Goal: Task Accomplishment & Management: Manage account settings

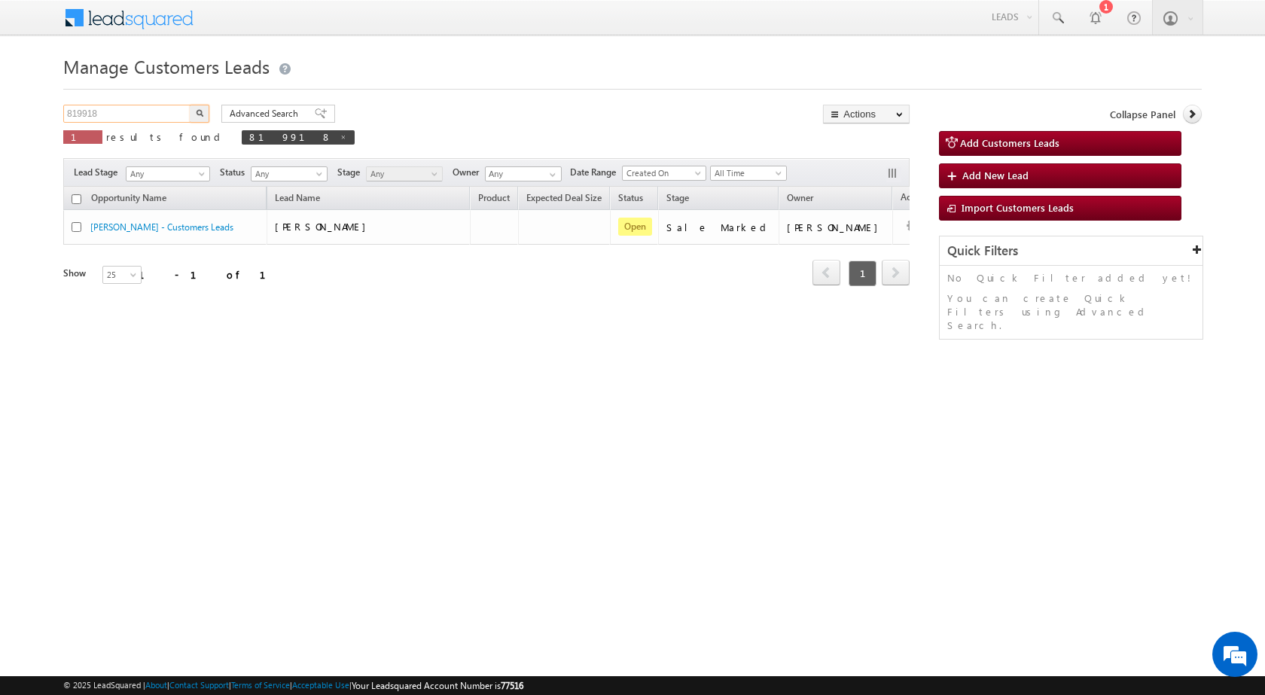
drag, startPoint x: 125, startPoint y: 106, endPoint x: 2, endPoint y: 120, distance: 123.5
click at [4, 119] on body "Menu [PERSON_NAME] sitar a7@ks erve." at bounding box center [632, 213] width 1265 height 427
paste input "21937"
type input "821937"
click at [212, 113] on div "Advanced Search Advanced search results" at bounding box center [272, 114] width 125 height 18
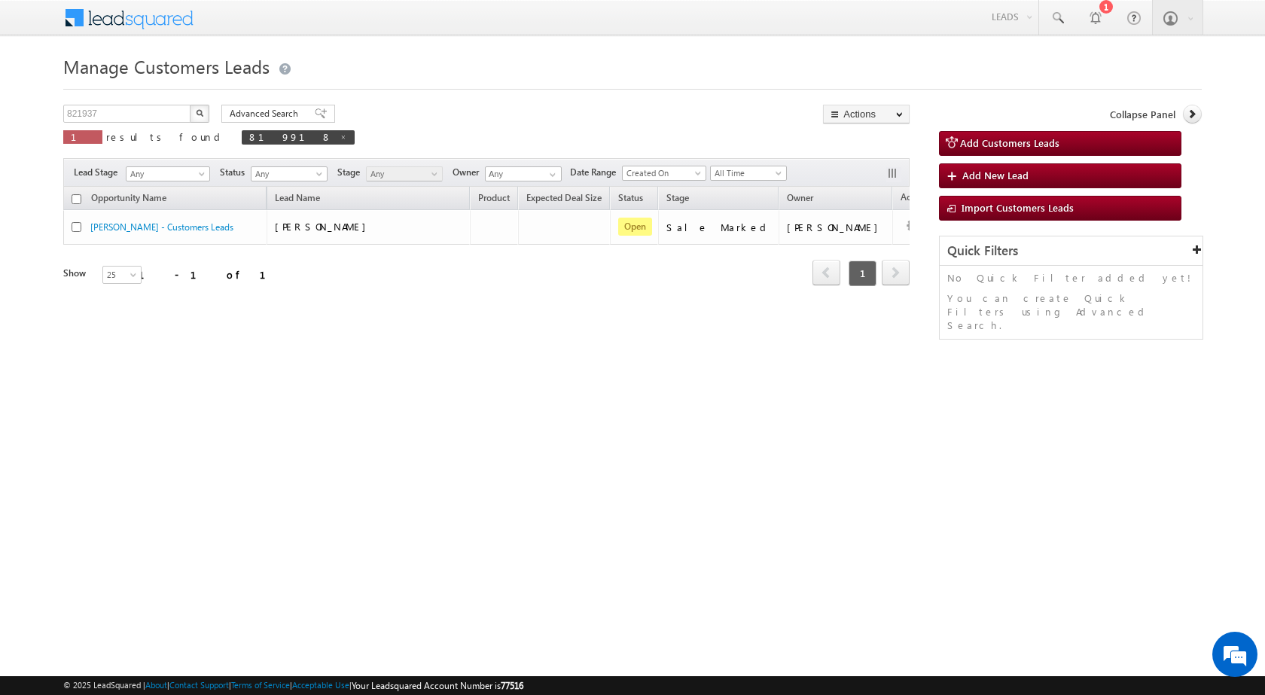
click at [206, 113] on button "button" at bounding box center [200, 114] width 20 height 18
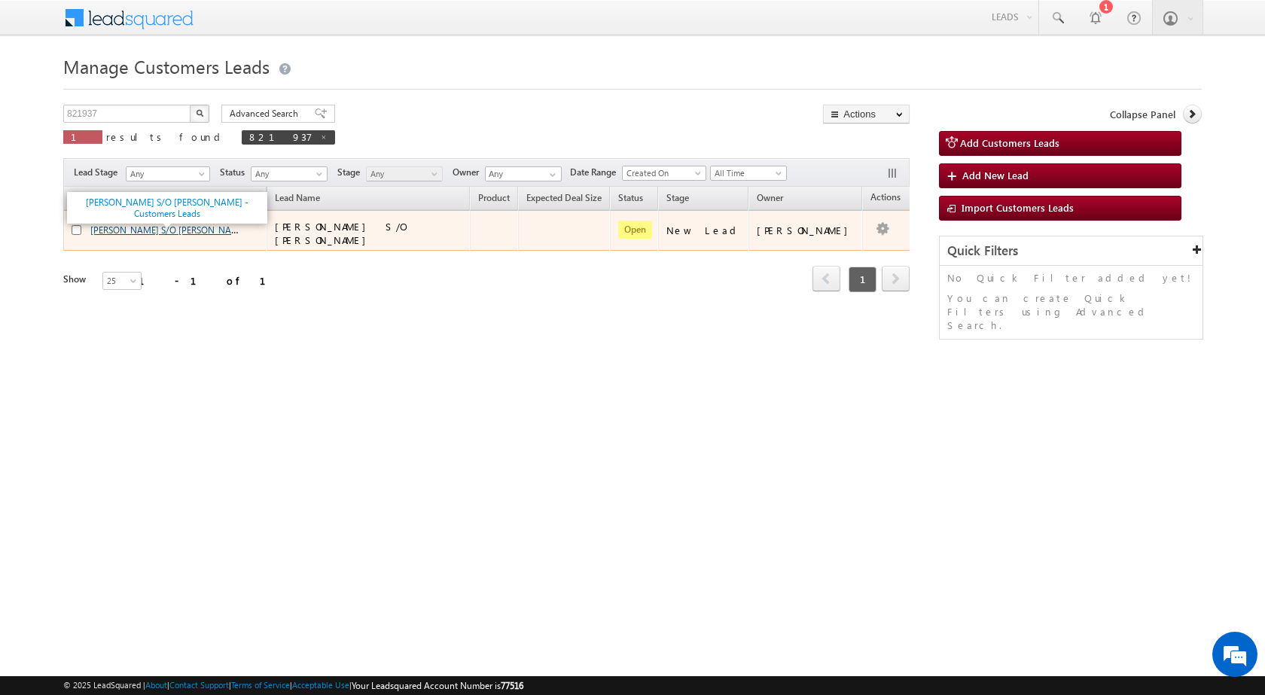
click at [148, 230] on link "[PERSON_NAME] S/O [PERSON_NAME] - Customers Leads" at bounding box center [205, 229] width 231 height 13
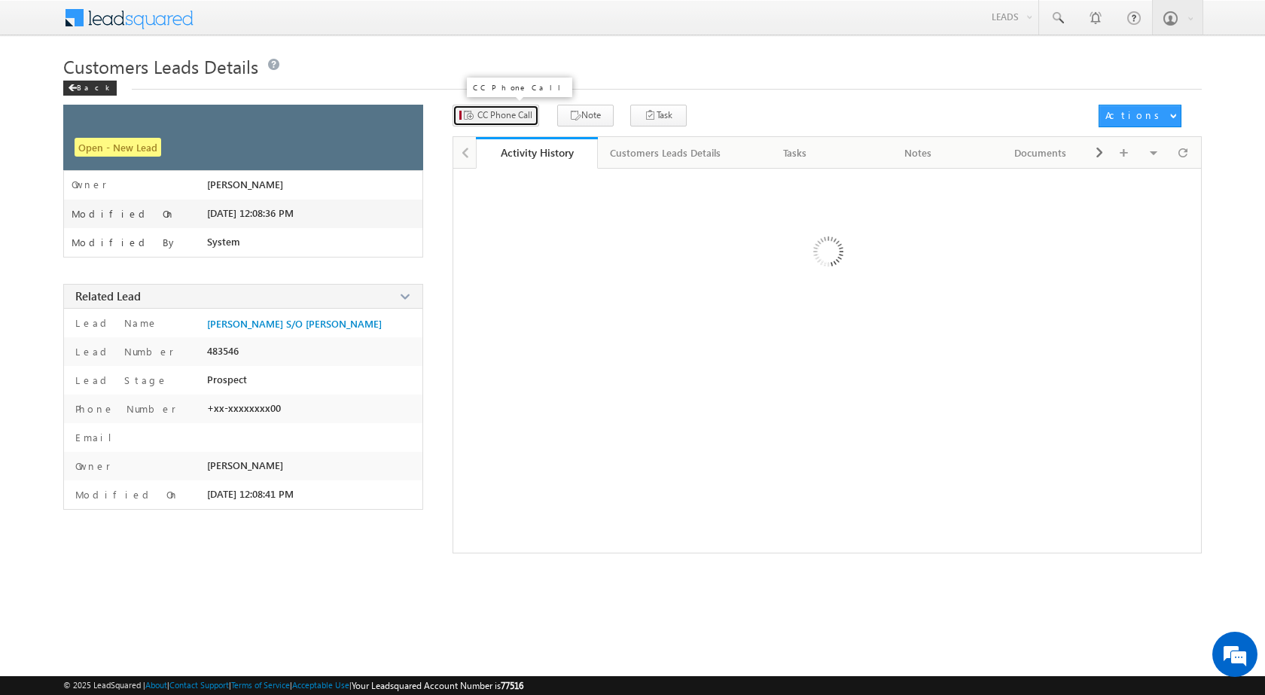
click at [496, 115] on span "CC Phone Call" at bounding box center [504, 115] width 55 height 14
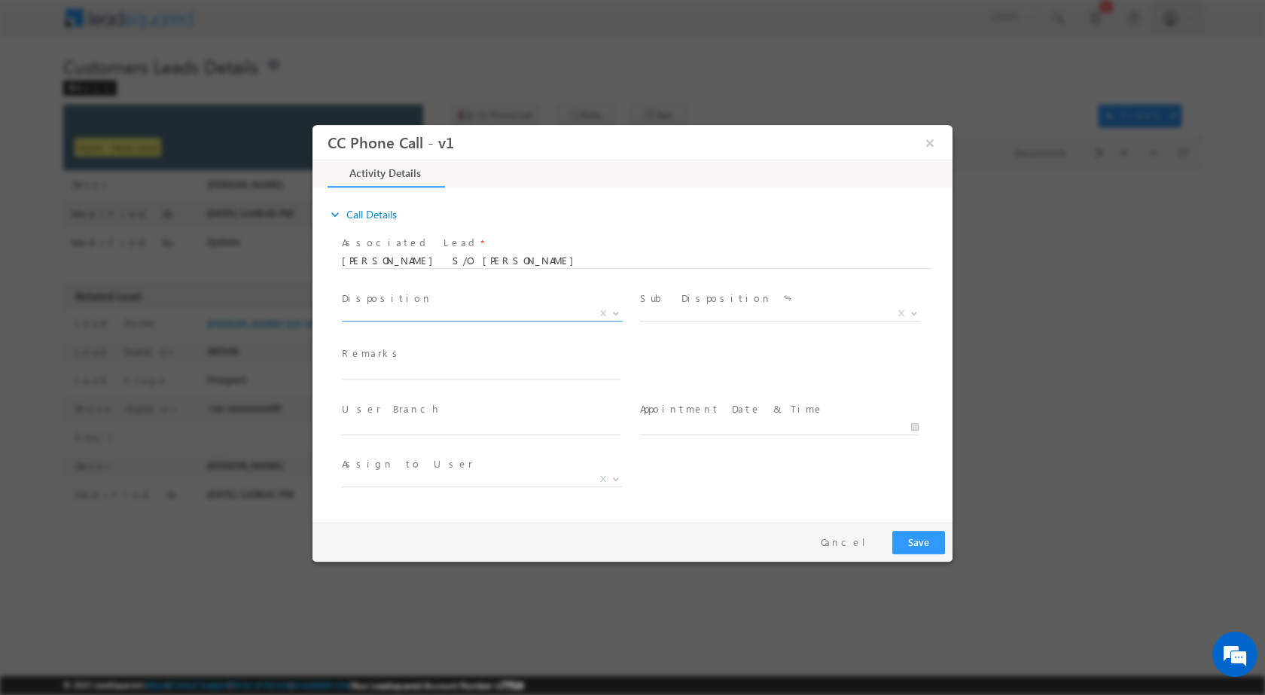
click at [611, 309] on span at bounding box center [614, 313] width 15 height 20
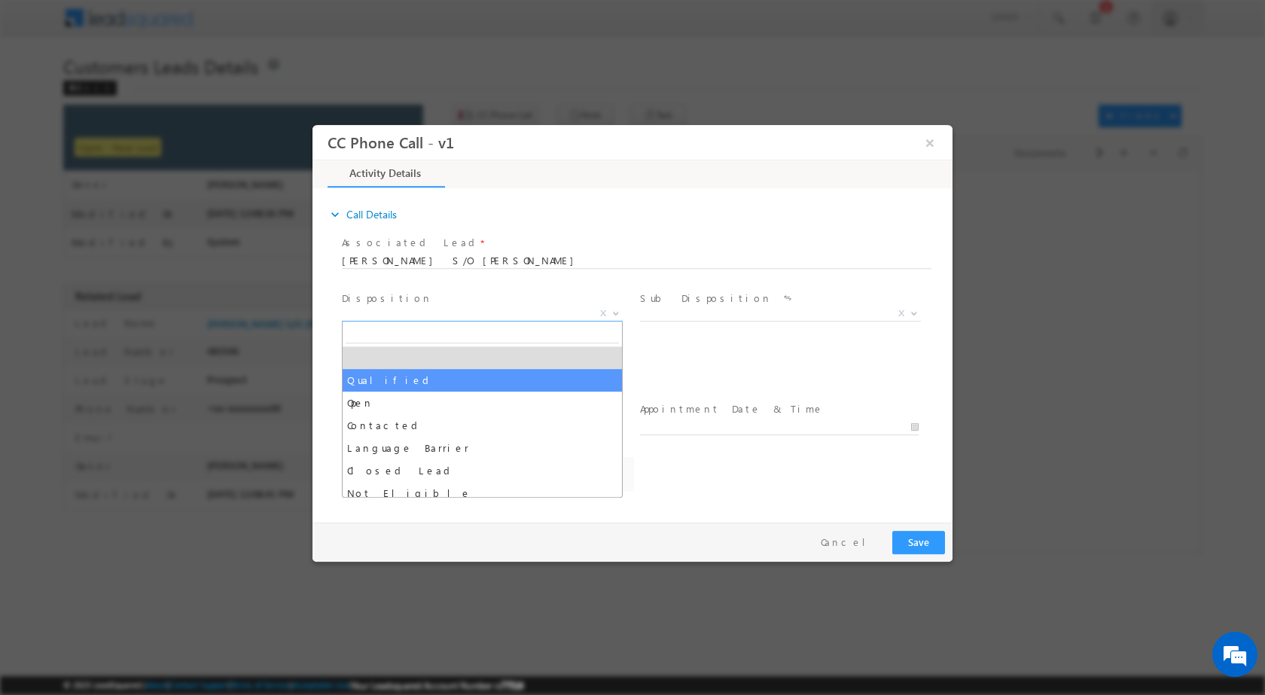
drag, startPoint x: 415, startPoint y: 370, endPoint x: 456, endPoint y: 361, distance: 41.7
select select "Qualified"
select select "dharm.yadav@sgrlimited.in"
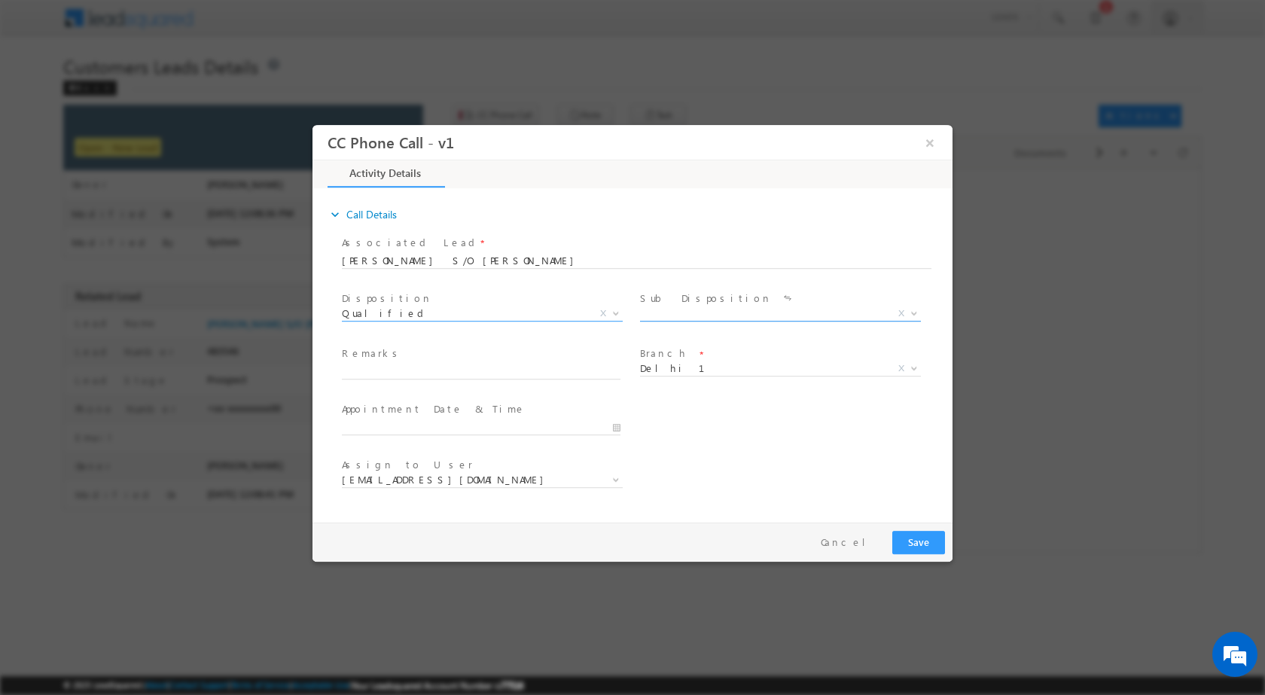
click at [915, 313] on b at bounding box center [914, 312] width 9 height 5
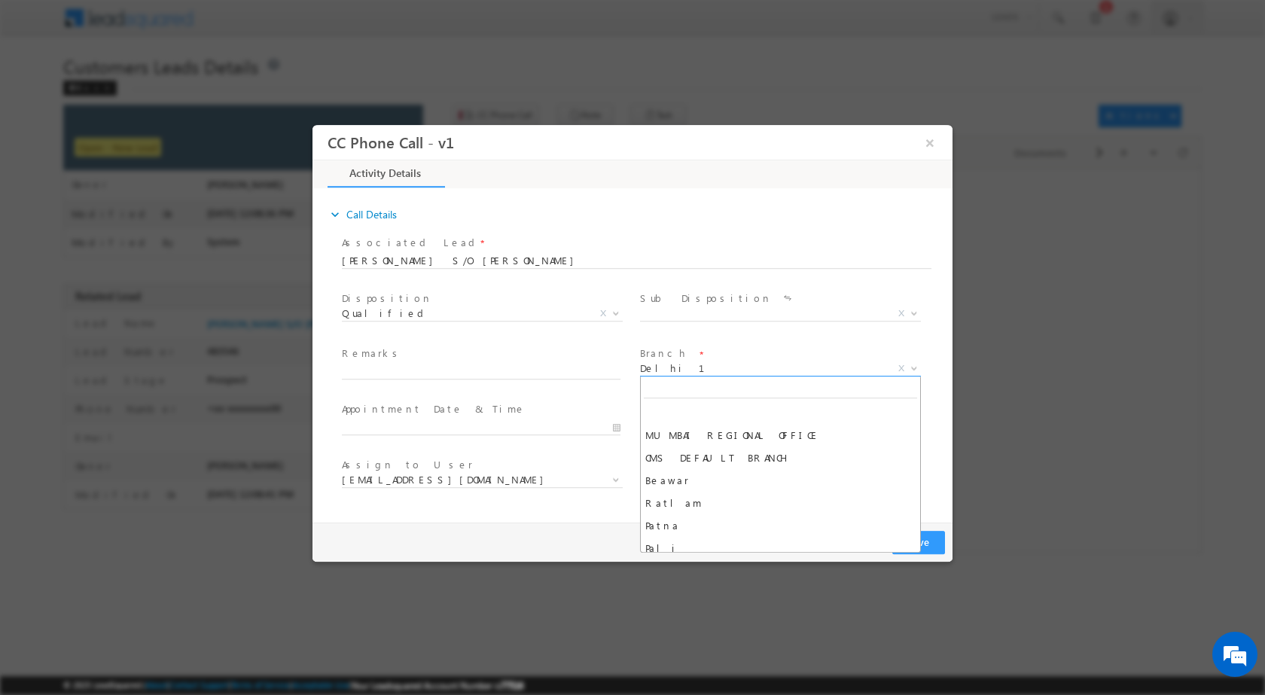
click at [834, 371] on span "Delhi 1" at bounding box center [762, 368] width 245 height 14
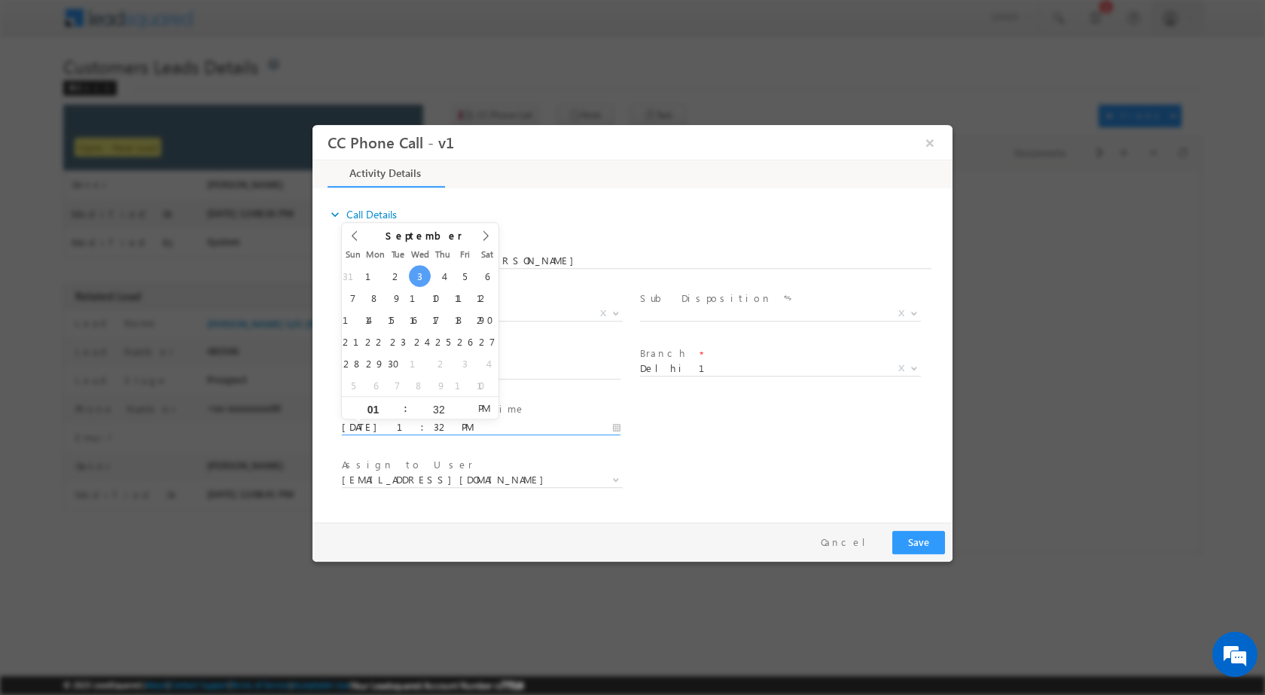
click at [613, 423] on input "09/03/2025 1:32 PM" at bounding box center [481, 426] width 279 height 15
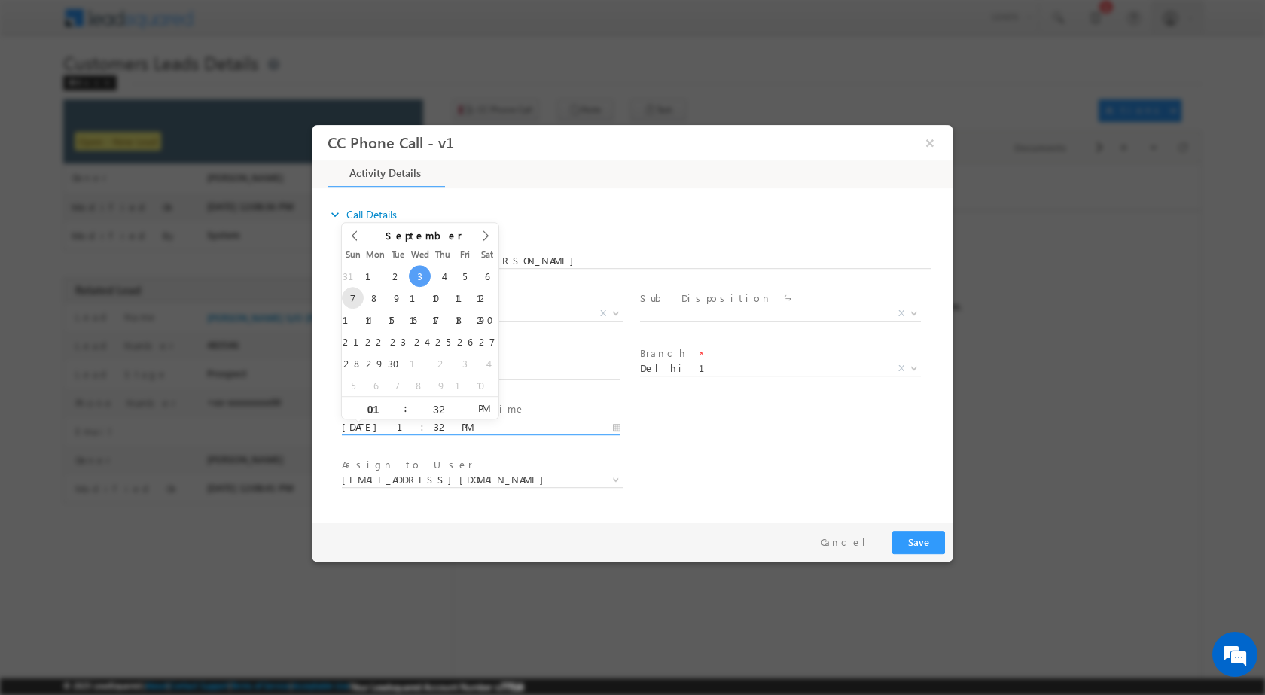
type input "09/07/2025 1:32 PM"
type input "04"
type input "09/07/2025 4:32 PM"
click at [440, 407] on input "32" at bounding box center [438, 409] width 63 height 10
type input "00"
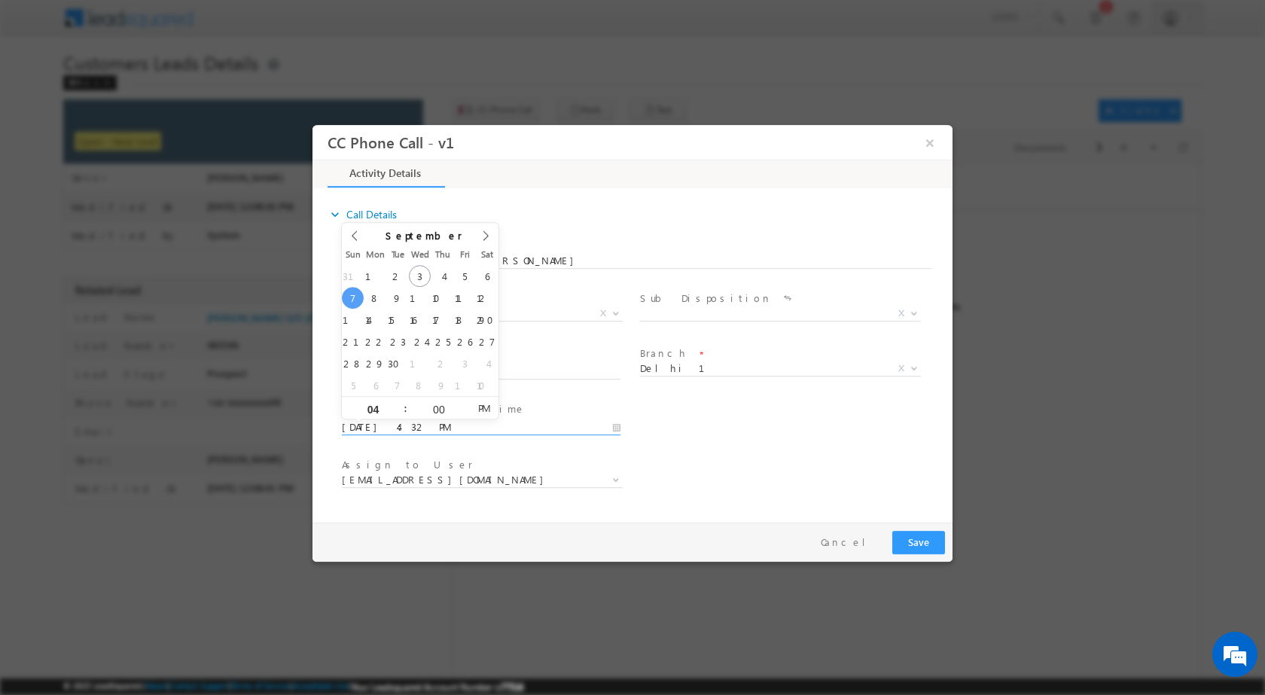
type input "09/07/2025 4:00 PM"
click at [724, 450] on div "User Branch * Appointment Date & Time * 09/07/2025 4:00 PM" at bounding box center [646, 426] width 614 height 56
click at [622, 480] on span "dharm.yadav@sgrlimited.in" at bounding box center [482, 479] width 281 height 15
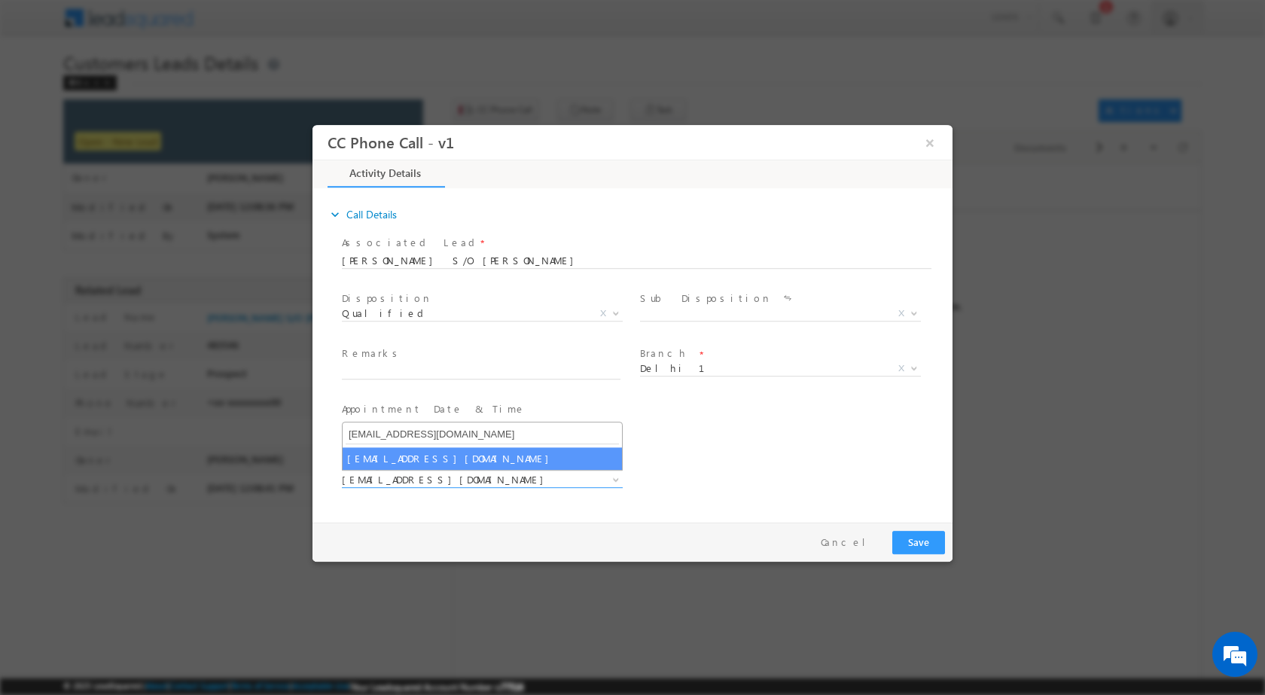
type input "rana.singh@sgrlimited.in"
select select "rana.singh@sgrlimited.in"
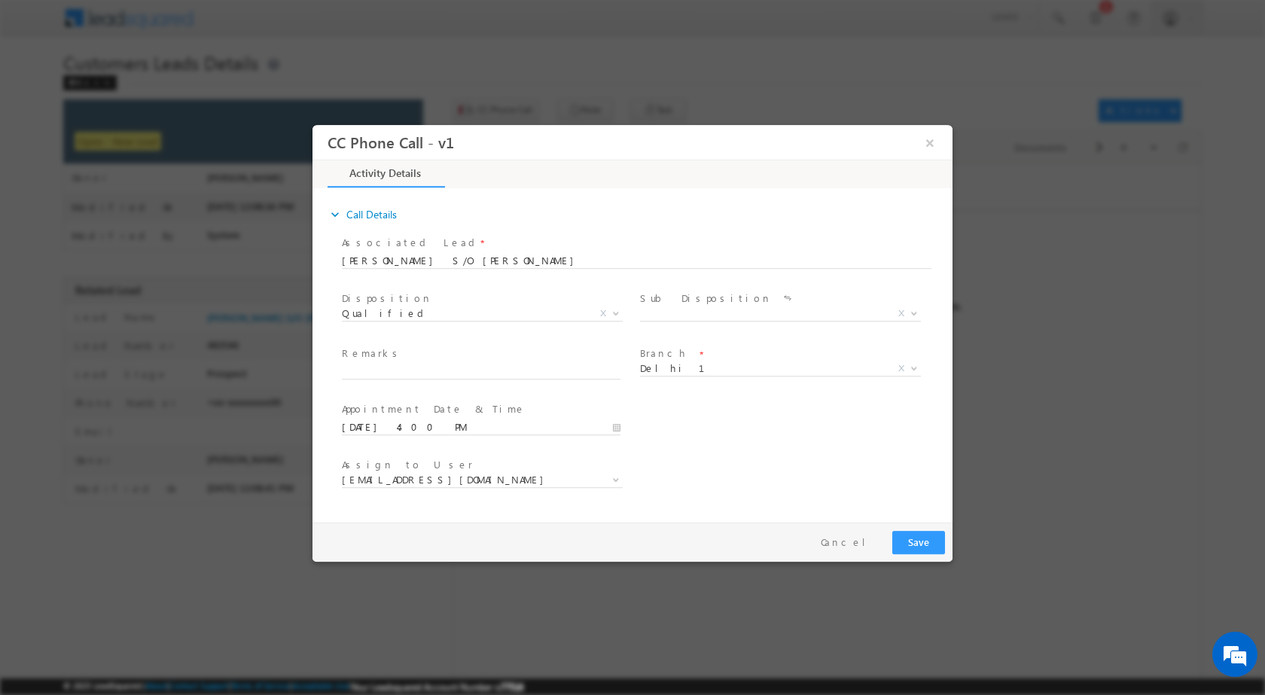
click at [425, 351] on span "Remarks *" at bounding box center [481, 354] width 278 height 17
click at [425, 361] on span "Remarks *" at bounding box center [481, 354] width 278 height 17
click at [425, 374] on input "text" at bounding box center [481, 371] width 279 height 15
paste input "03/09-Customer Name is Vicky Kumar Customer age is 29 Yrs loan Type is Construc…"
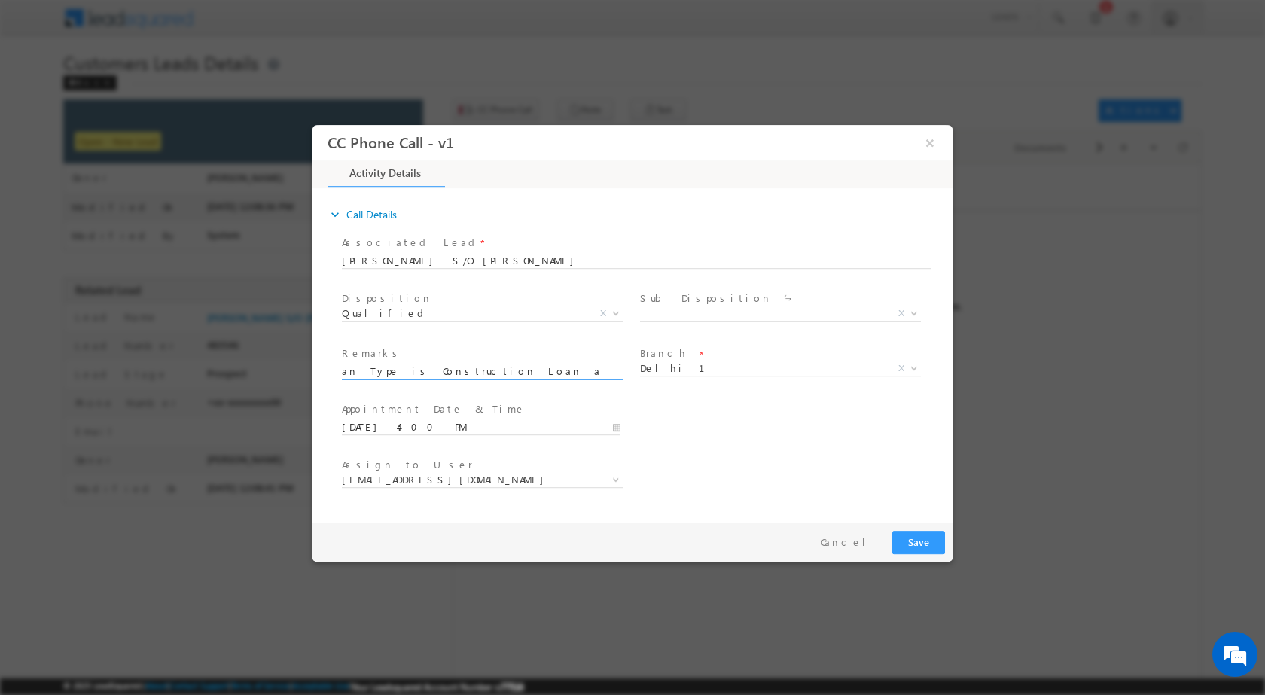
type input "03/09-Customer Name is Vicky Kumar Customer age is 29 Yrs loan Type is Construc…"
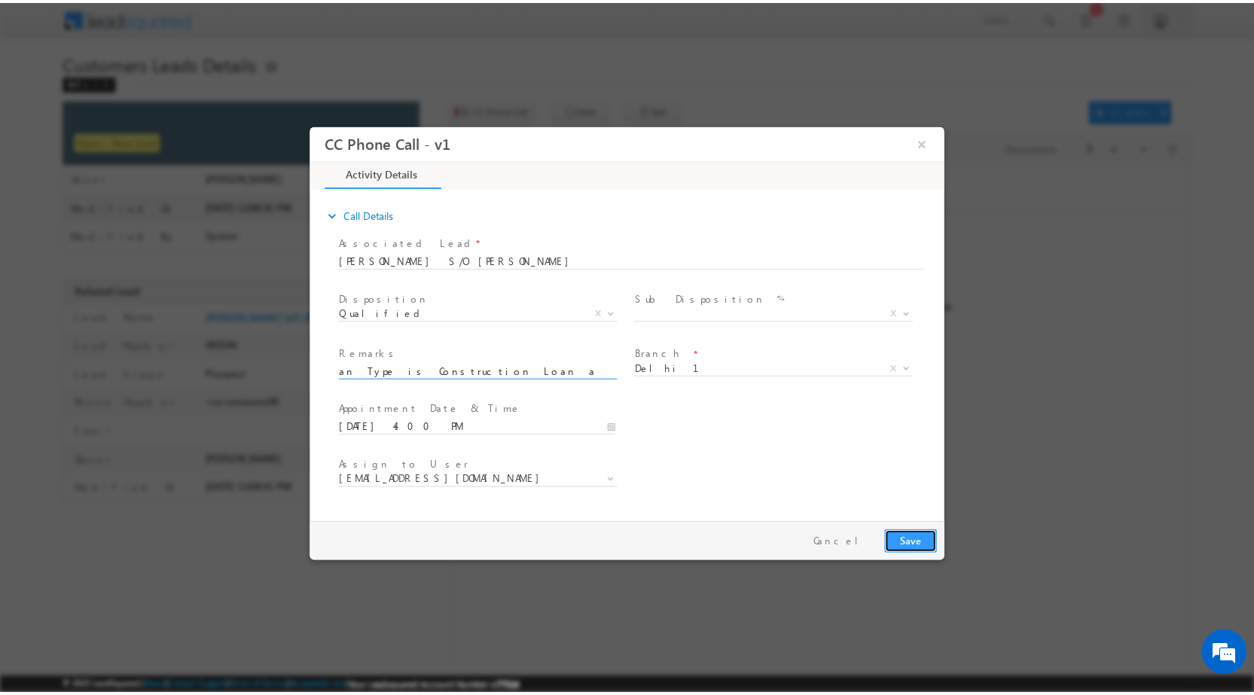
scroll to position [0, 0]
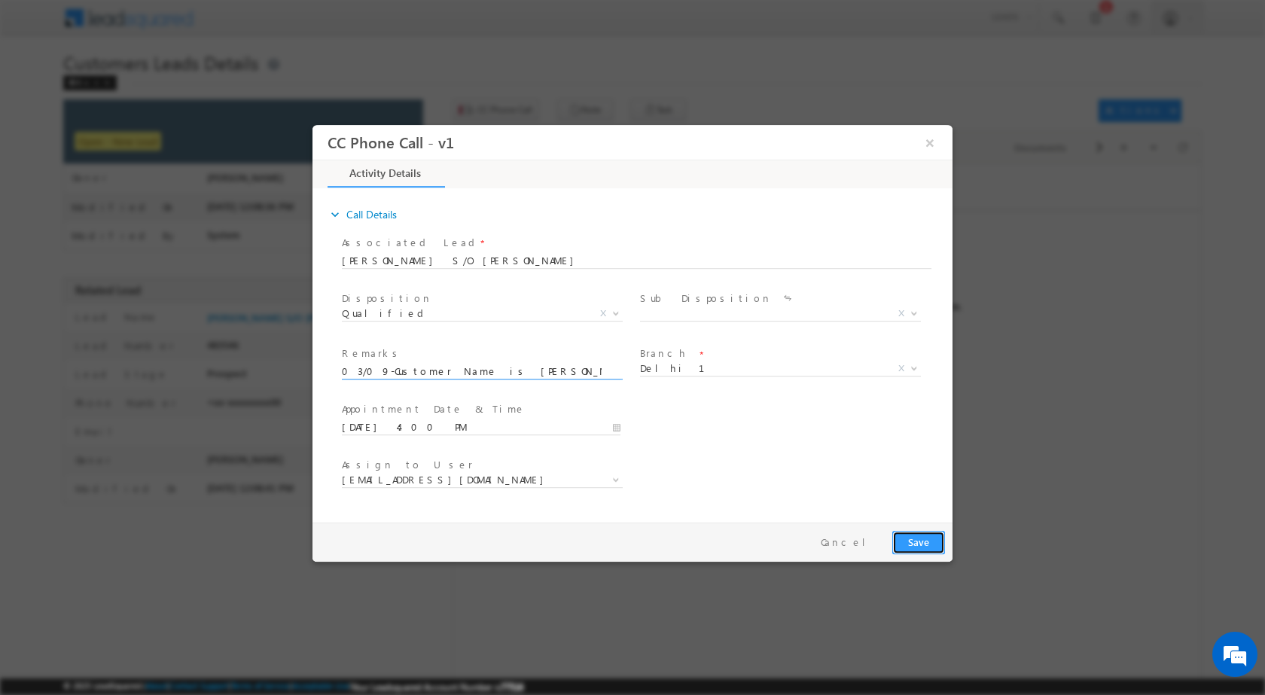
click at [935, 539] on button "Save" at bounding box center [918, 541] width 53 height 23
click at [929, 142] on button "×" at bounding box center [930, 142] width 26 height 28
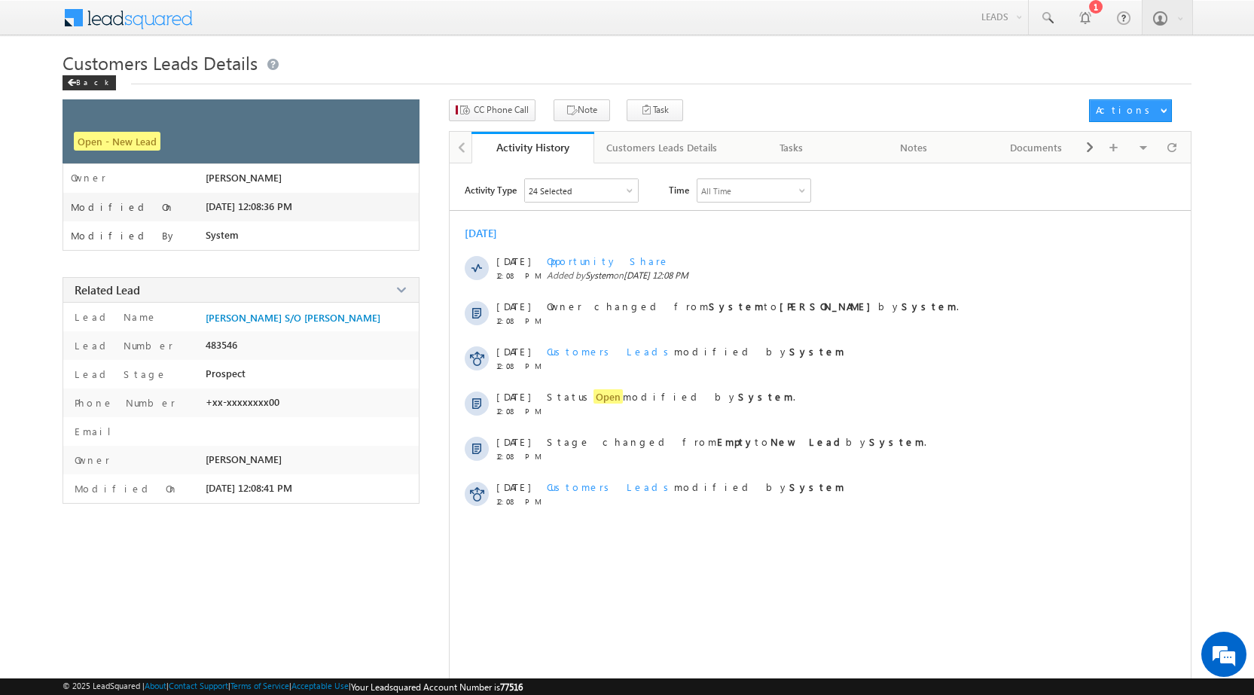
click at [99, 81] on link "Back" at bounding box center [93, 81] width 61 height 13
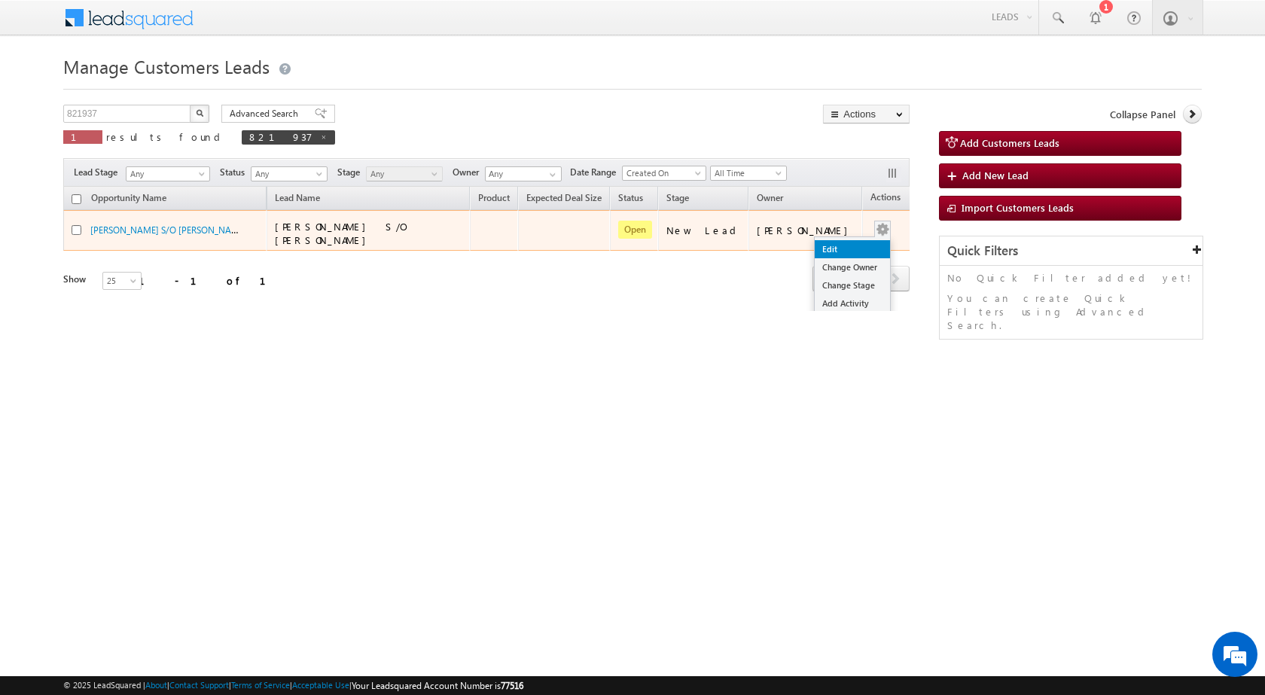
click at [819, 250] on link "Edit" at bounding box center [852, 249] width 75 height 18
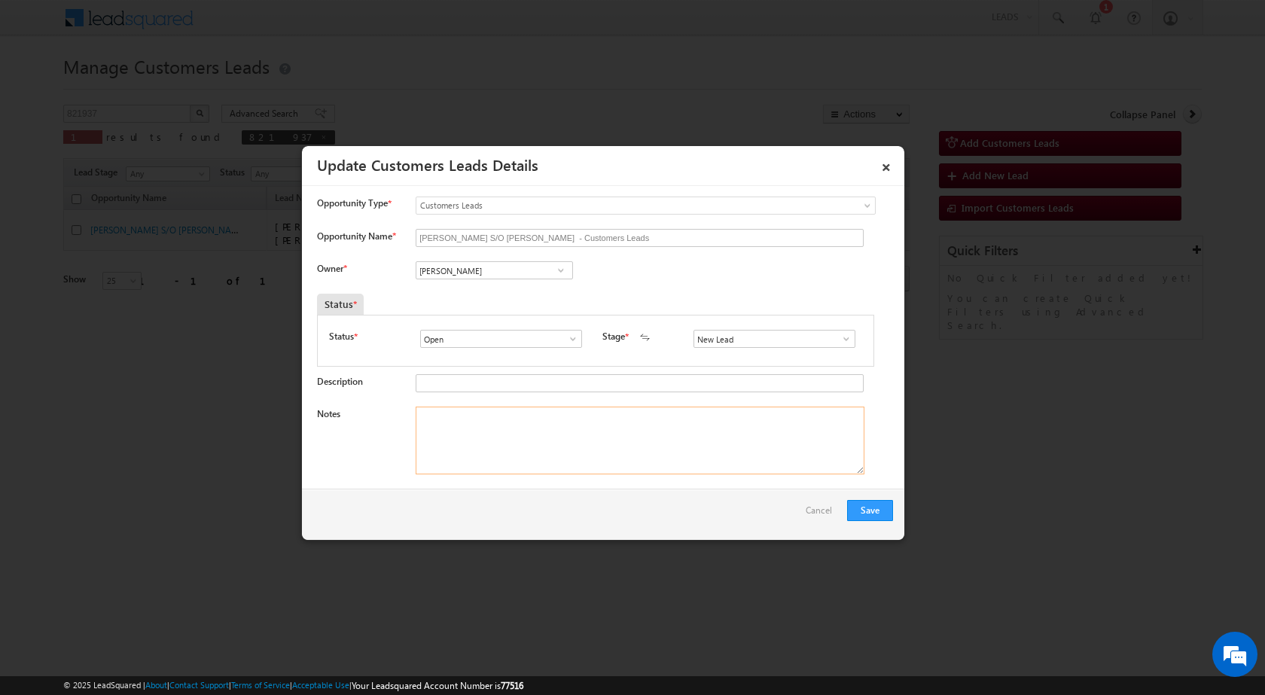
click at [584, 422] on textarea "Notes" at bounding box center [640, 441] width 449 height 68
paste textarea "03/09-Customer Name is [PERSON_NAME] Customer age is [DEMOGRAPHIC_DATA] Yrs loa…"
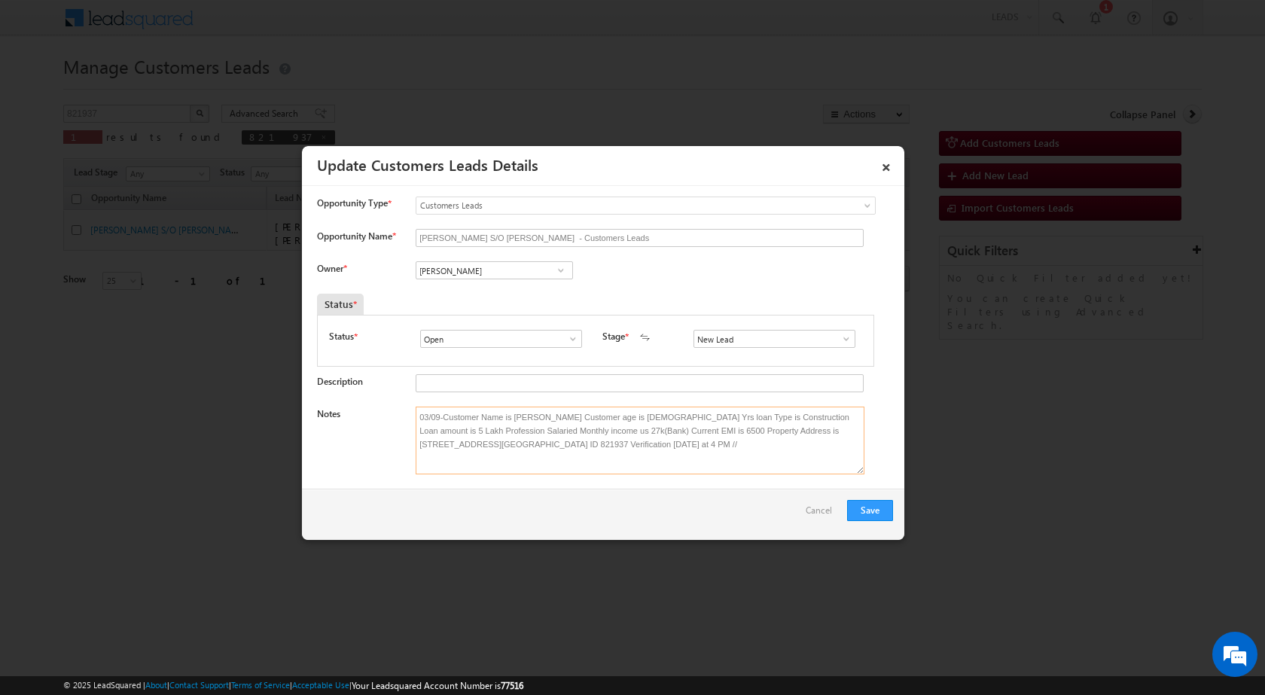
type textarea "03/09-Customer Name is [PERSON_NAME] Customer age is [DEMOGRAPHIC_DATA] Yrs loa…"
click at [562, 271] on span at bounding box center [561, 270] width 15 height 12
click at [451, 341] on link "Rana Sangram Singh rana.singh@sgrlimited.in" at bounding box center [494, 347] width 157 height 29
type input "Rana Sangram Singh"
click at [855, 505] on button "Save" at bounding box center [870, 510] width 46 height 21
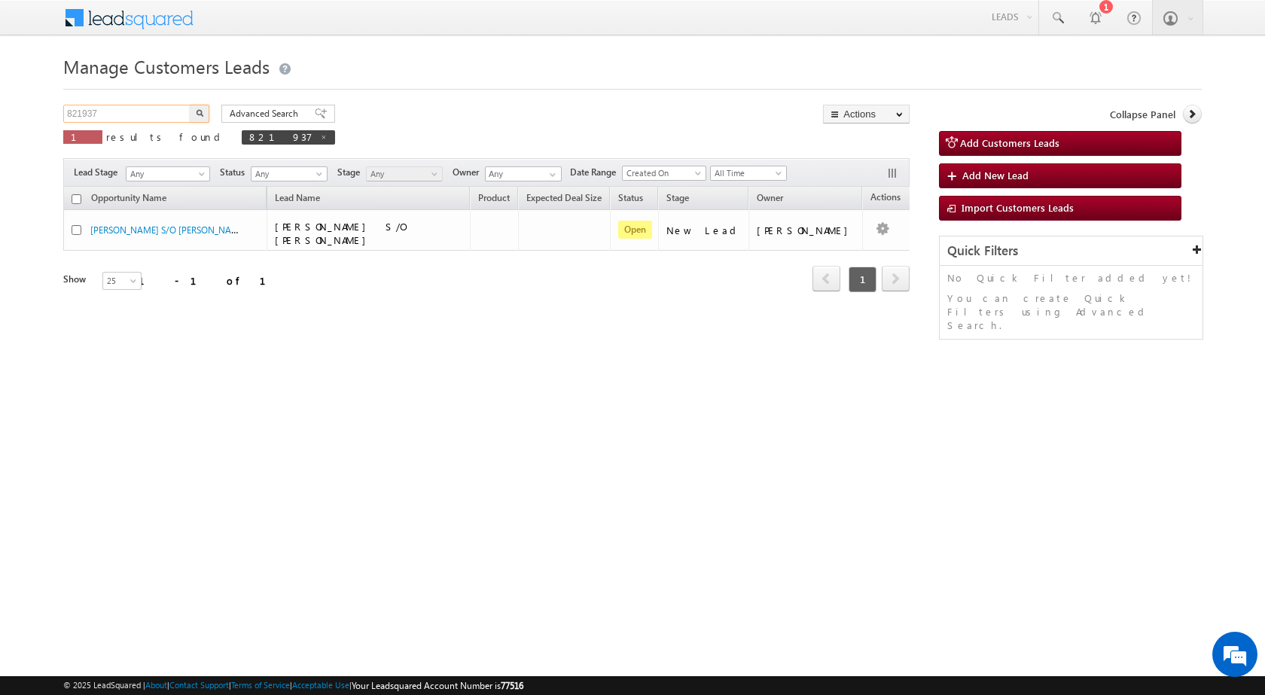
drag, startPoint x: 124, startPoint y: 111, endPoint x: 0, endPoint y: 117, distance: 124.4
click at [0, 117] on body "Menu Rubi Yadav sitar a7@ks erve." at bounding box center [632, 213] width 1265 height 427
paste input "03/09-Customer Name is IMLAK ALI customer age is 5"
click at [145, 105] on input "03/09-Customer Name is IMLAK ALI customer age is 5" at bounding box center [127, 114] width 129 height 18
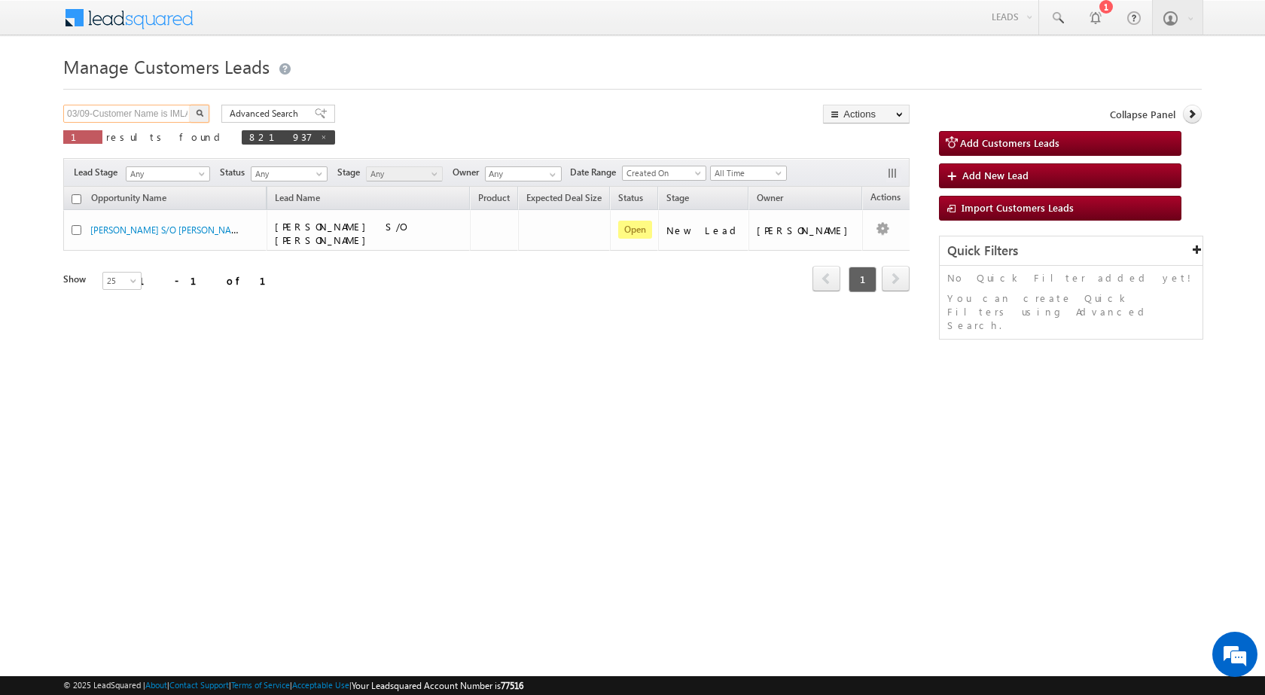
click at [145, 106] on input "03/09-Customer Name is IMLAK ALI customer age is 5" at bounding box center [127, 114] width 129 height 18
paste input "822023"
type input "822023"
click at [198, 109] on img "button" at bounding box center [200, 113] width 8 height 8
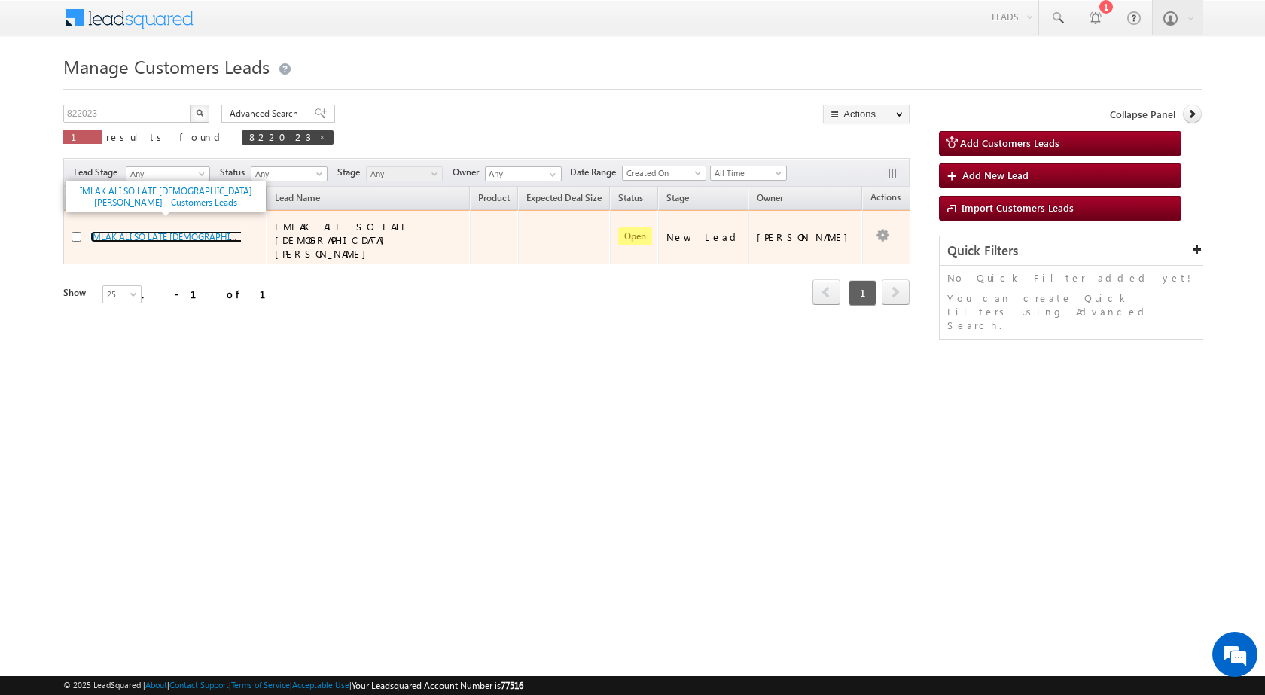
click at [154, 231] on link "IMLAK ALI SO LATE [DEMOGRAPHIC_DATA][PERSON_NAME] - Customers Leads" at bounding box center [248, 236] width 316 height 11
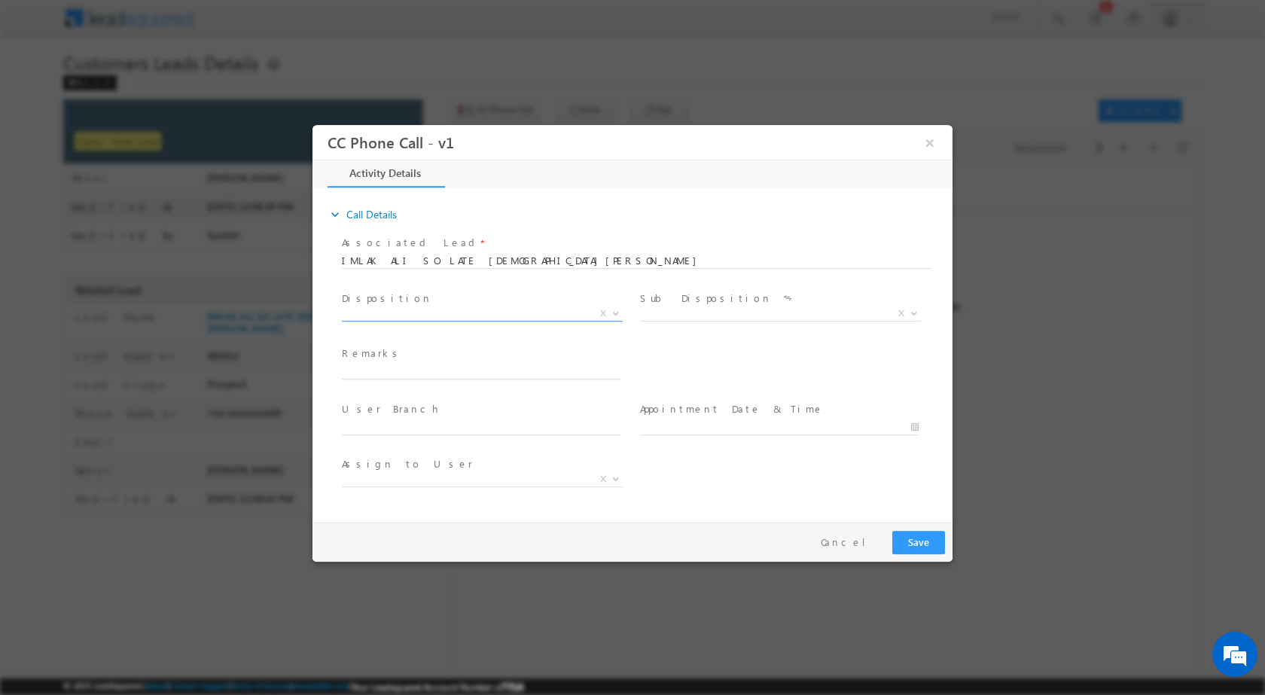
click at [616, 311] on b at bounding box center [615, 312] width 9 height 5
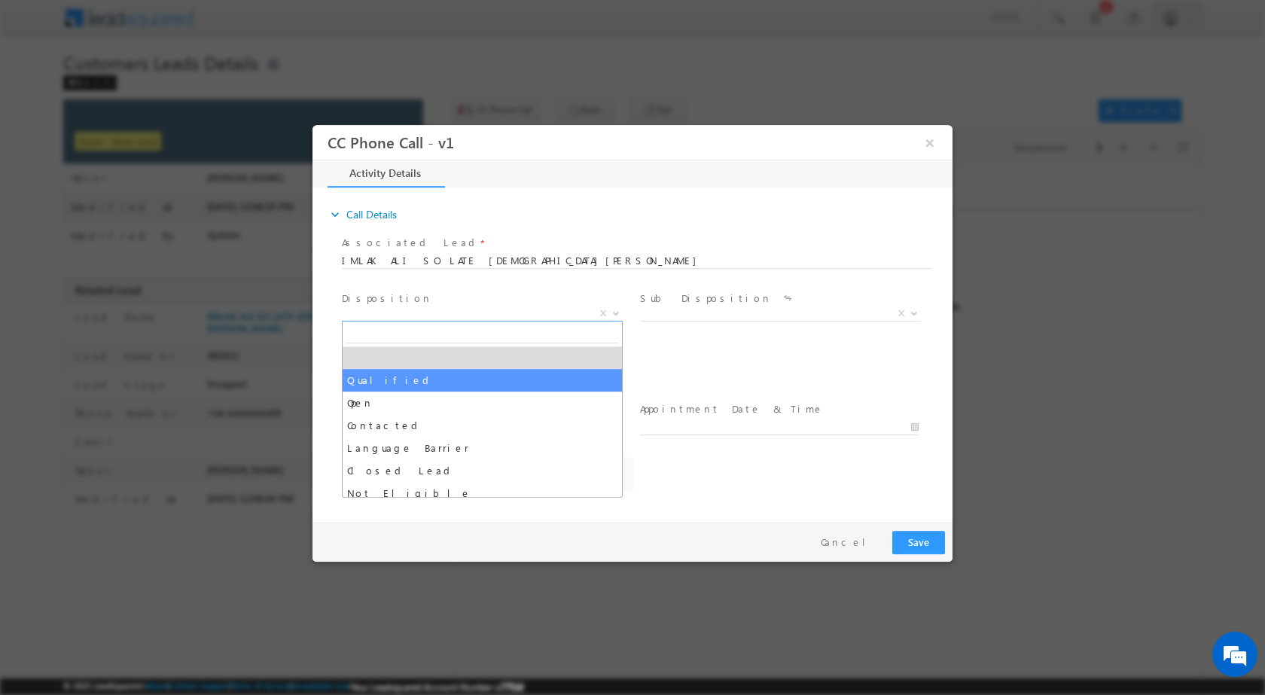
select select "devesh.srivastava@sgrlimited.in"
drag, startPoint x: 480, startPoint y: 377, endPoint x: 536, endPoint y: 368, distance: 57.2
select select "Qualified"
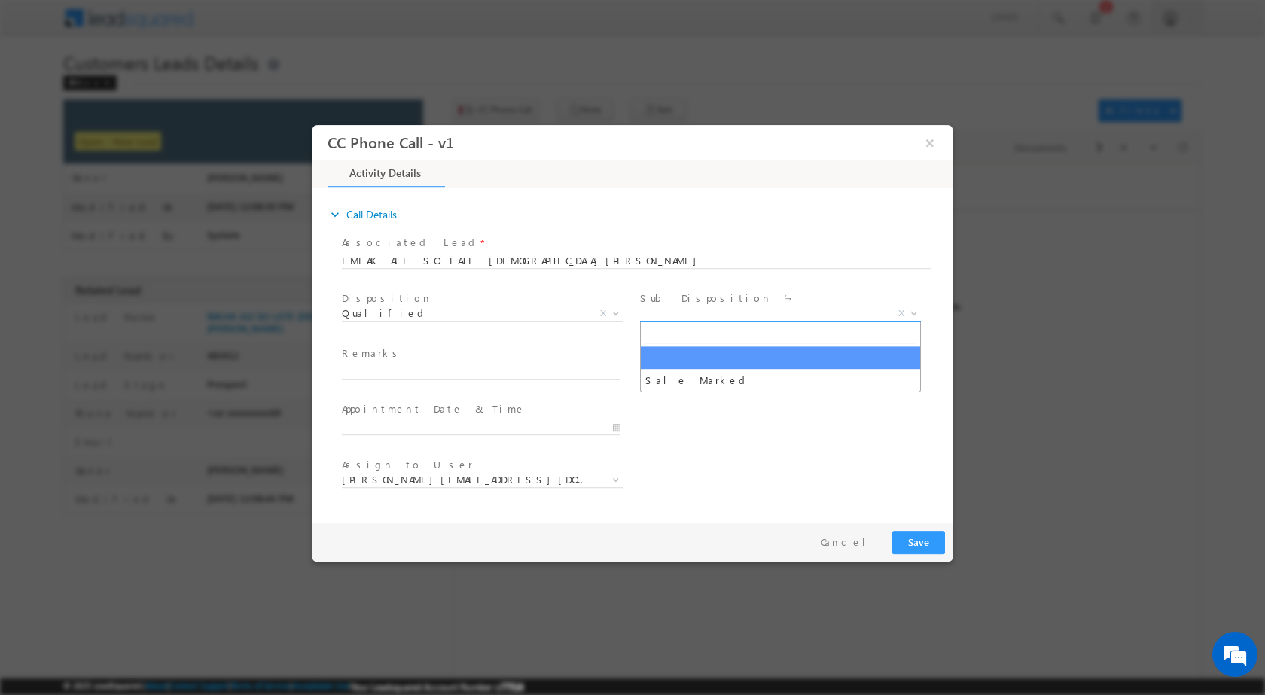
click at [916, 316] on span at bounding box center [912, 313] width 15 height 20
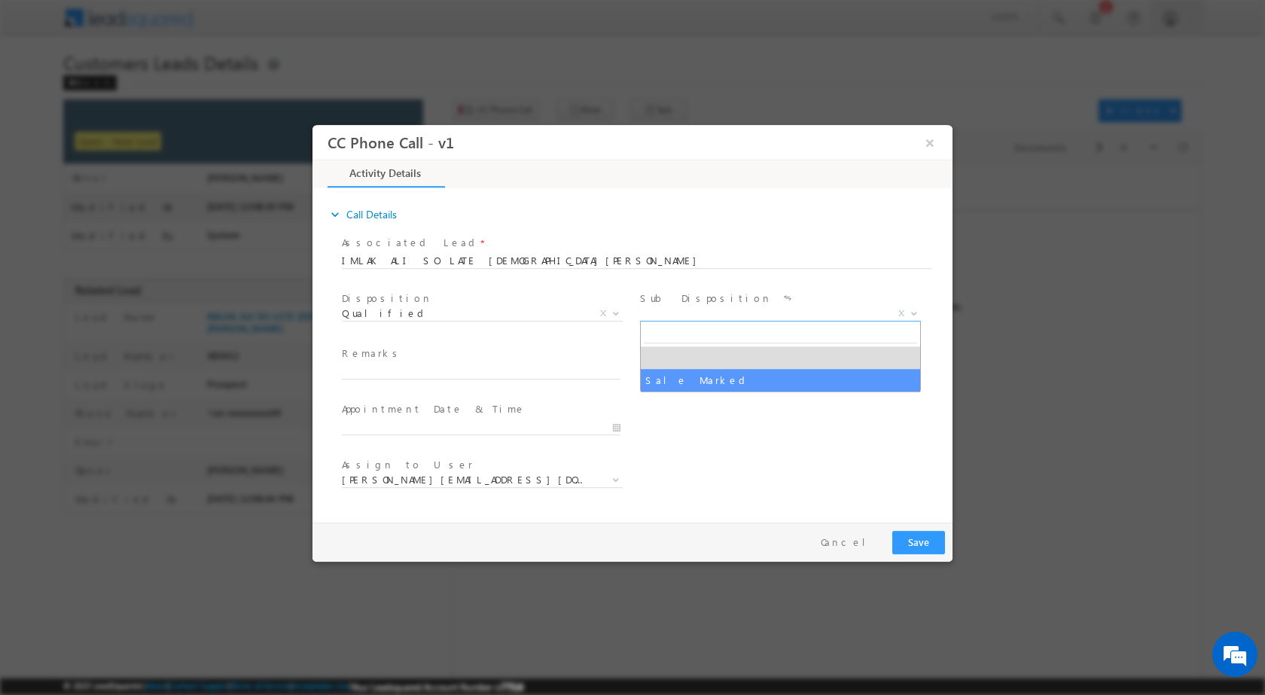
select select "Sale Marked"
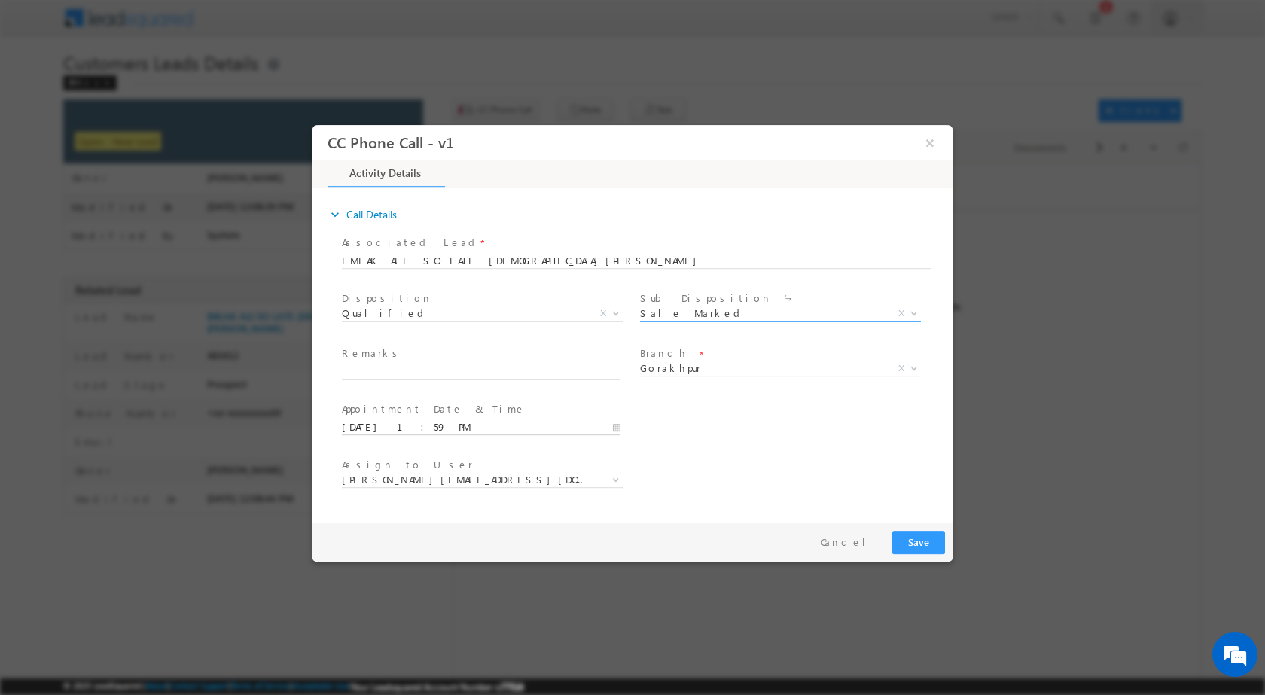
click at [614, 425] on input "09/03/2025 1:59 PM" at bounding box center [481, 426] width 279 height 15
type input "09/08/2025 1:59 PM"
type input "12"
type input "09/08/2025 12:59 PM"
click at [441, 408] on input "59" at bounding box center [438, 409] width 63 height 10
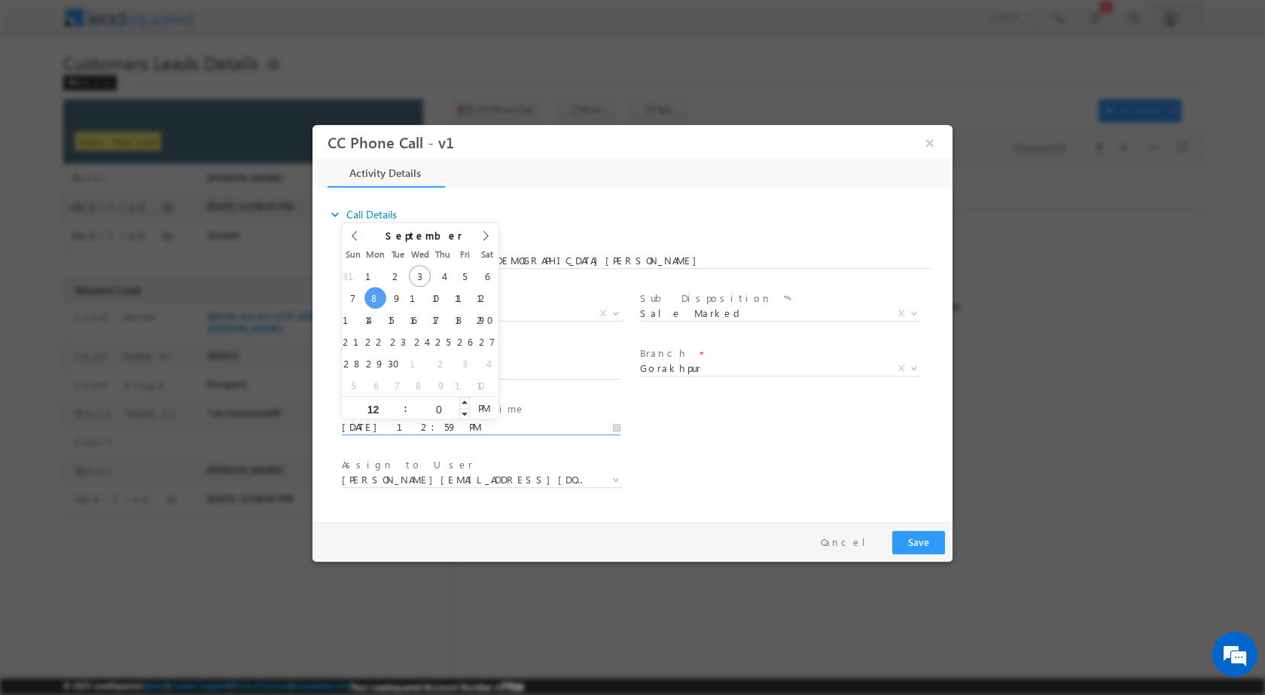
type input "00"
type input "09/08/2025 12:00 PM"
click at [847, 484] on div "Assign to User * devesh.srivastava@sgrlimited.in durgesh.tiwari@sgrlimited.in n…" at bounding box center [646, 481] width 614 height 56
click at [426, 377] on span at bounding box center [488, 372] width 292 height 17
click at [441, 368] on input "text" at bounding box center [481, 371] width 279 height 15
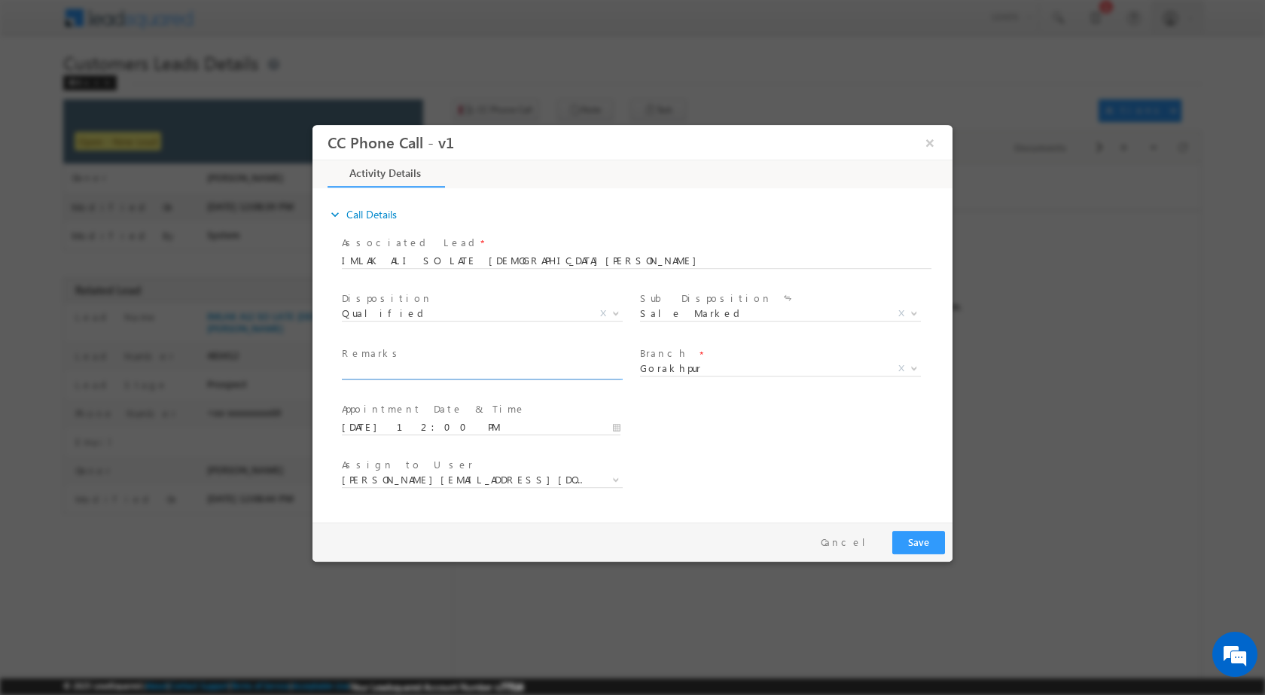
paste input "03/09-Customer Name is IMLAK ALI customer age is 50 yrs loa type is plot Purcha…"
type input "03/09-Customer Name is IMLAK ALI customer age is 50 yrs loa type is plot Purcha…"
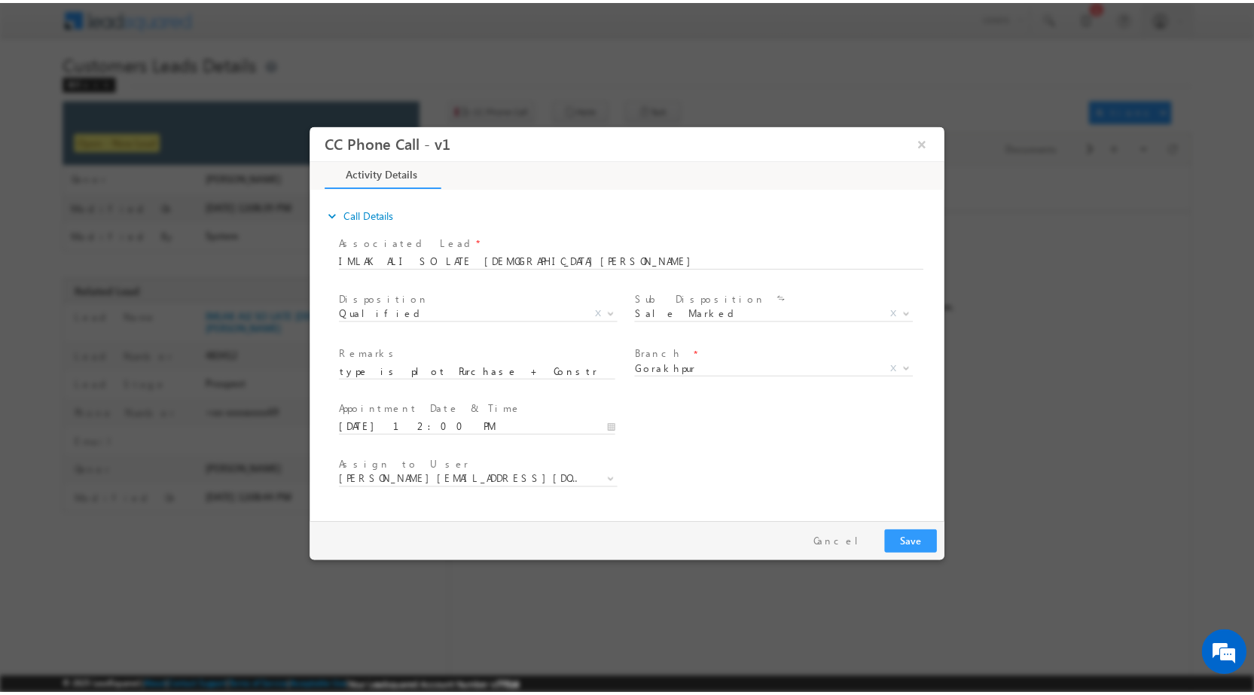
scroll to position [0, 0]
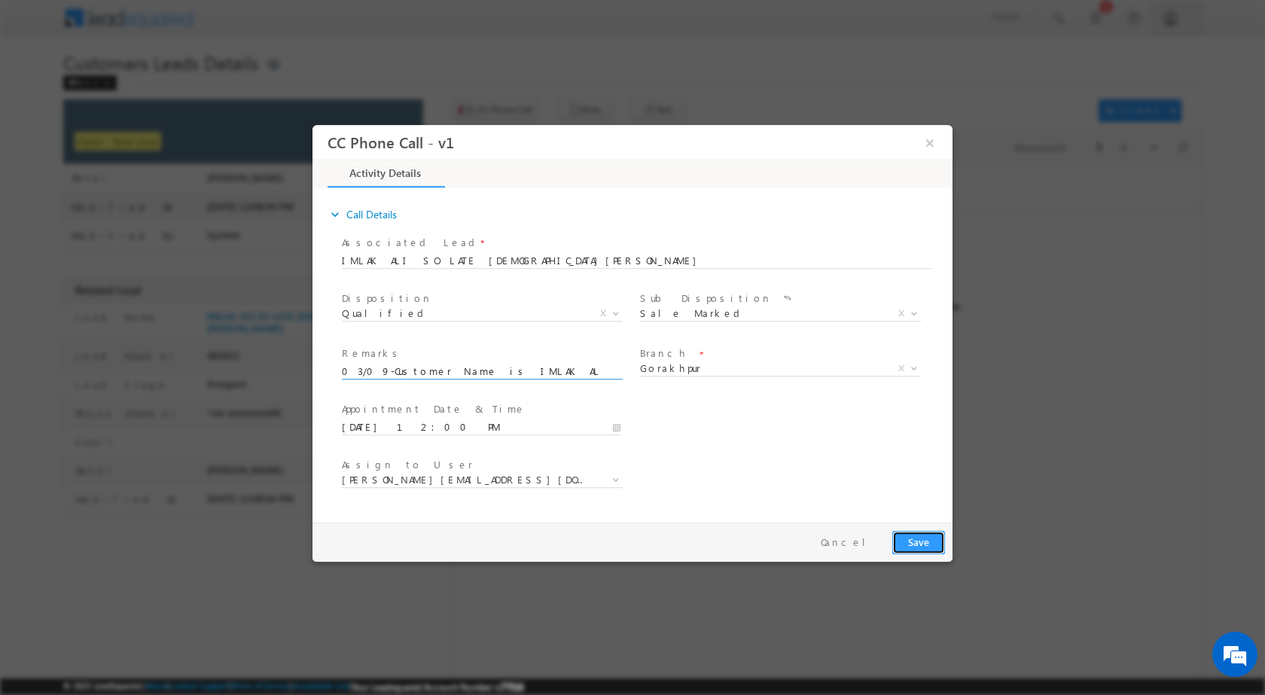
click at [905, 541] on button "Save" at bounding box center [918, 541] width 53 height 23
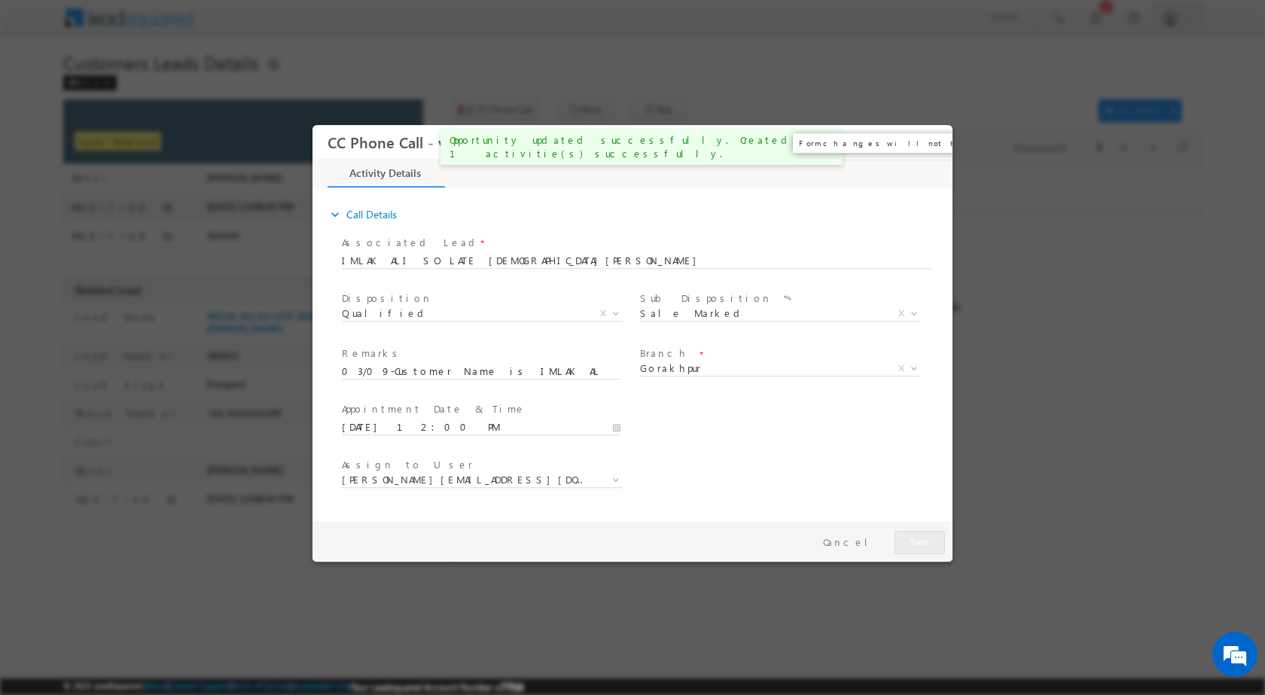
click at [932, 145] on button "×" at bounding box center [930, 142] width 26 height 28
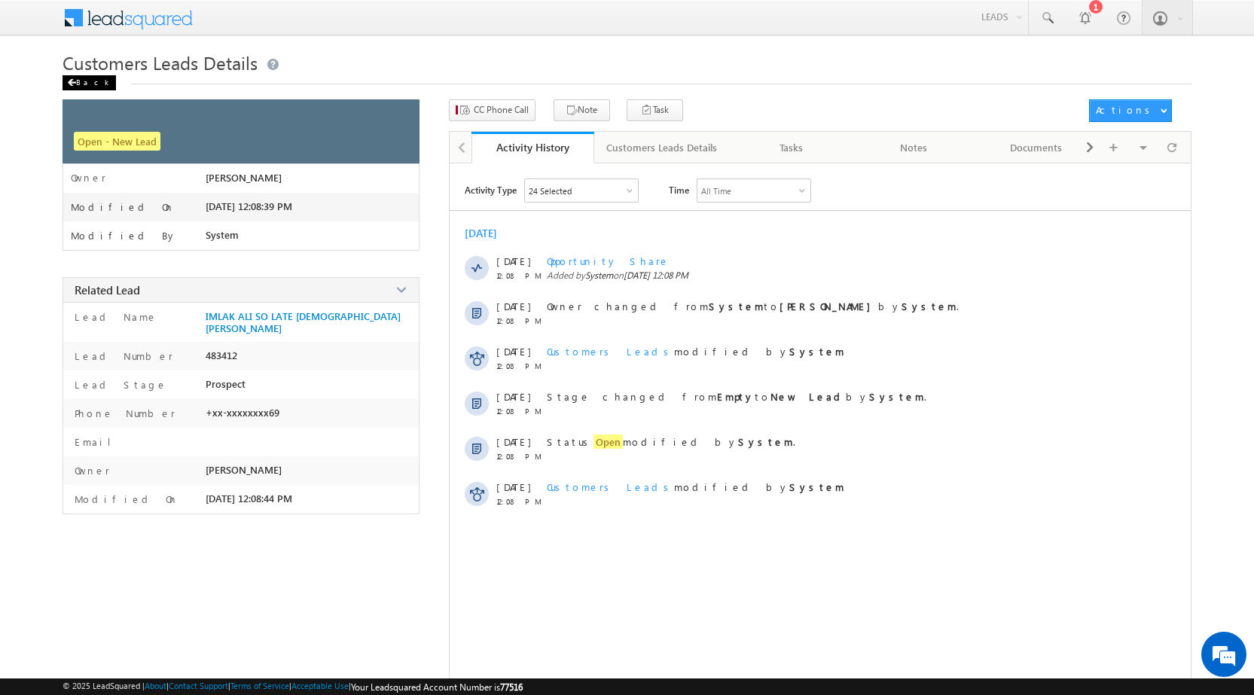
click at [75, 82] on span at bounding box center [71, 83] width 9 height 8
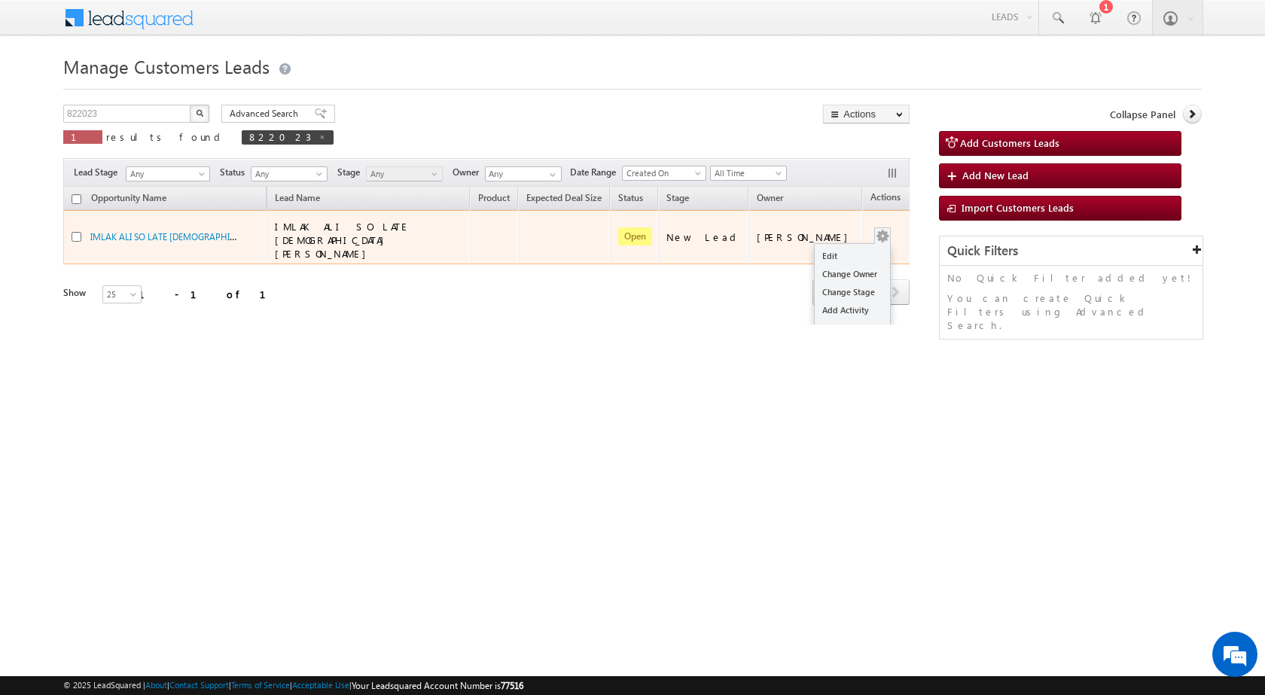
click at [871, 227] on div "Edit Change Owner Change Stage Add Activity Add Task Delete" at bounding box center [883, 237] width 24 height 20
click at [817, 249] on link "Edit" at bounding box center [852, 256] width 75 height 18
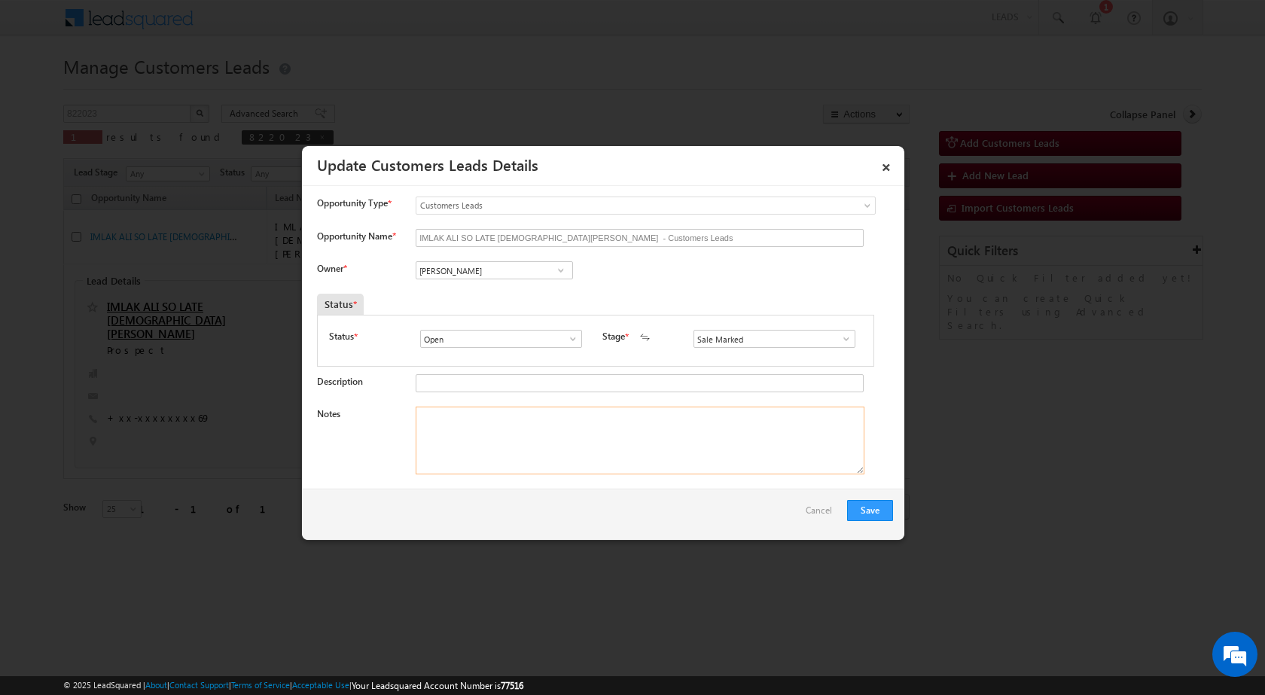
click at [557, 441] on textarea "Notes" at bounding box center [640, 441] width 449 height 68
paste textarea "03/09-Customer Name is IMLAK ALI customer age is [DEMOGRAPHIC_DATA] yrs loa typ…"
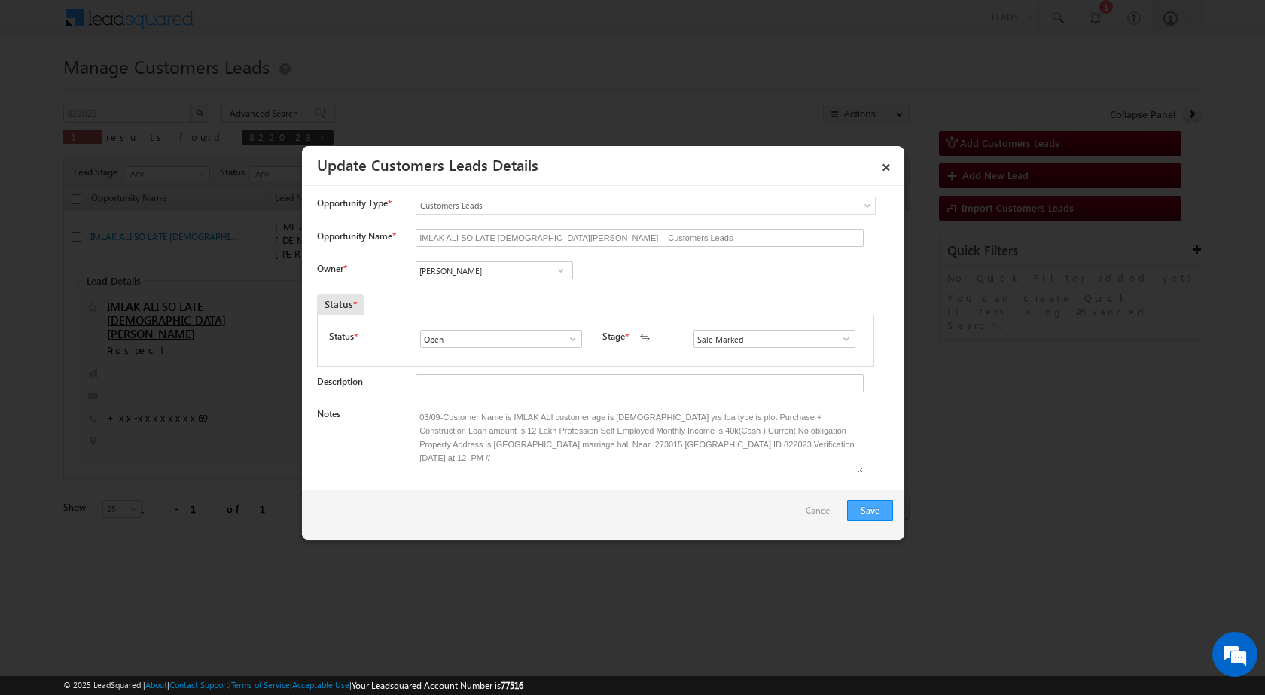
type textarea "03/09-Customer Name is IMLAK ALI customer age is [DEMOGRAPHIC_DATA] yrs loa typ…"
click at [871, 514] on button "Save" at bounding box center [870, 510] width 46 height 21
